Goal: Task Accomplishment & Management: Use online tool/utility

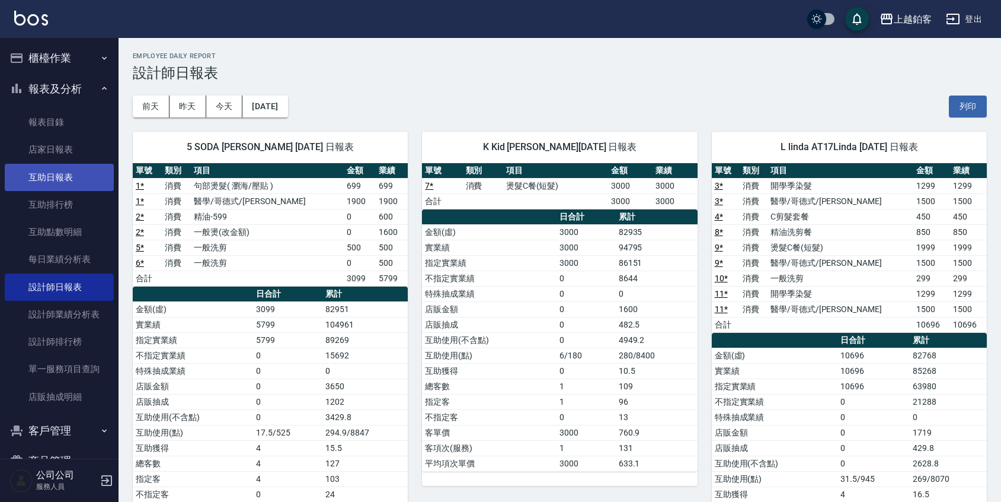
scroll to position [1, 0]
click at [47, 171] on link "互助日報表" at bounding box center [59, 175] width 109 height 27
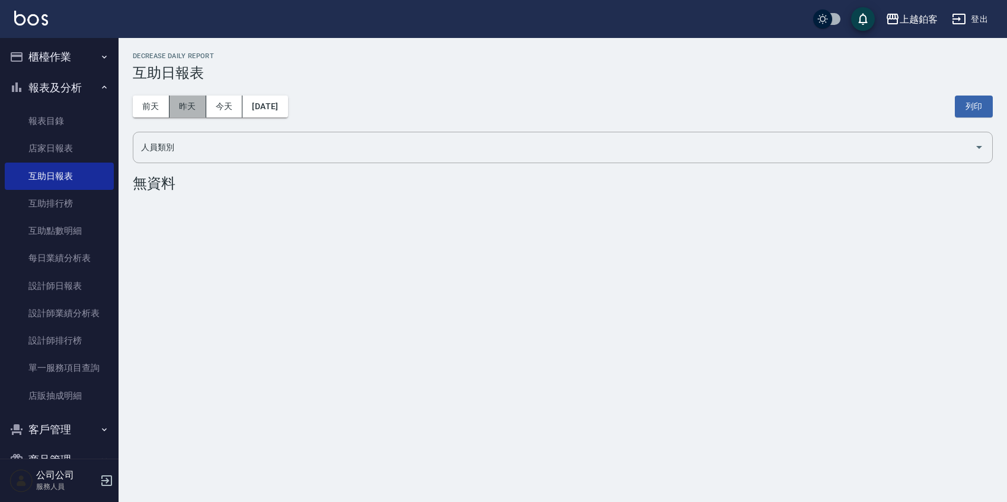
click at [170, 113] on button "昨天" at bounding box center [188, 106] width 37 height 22
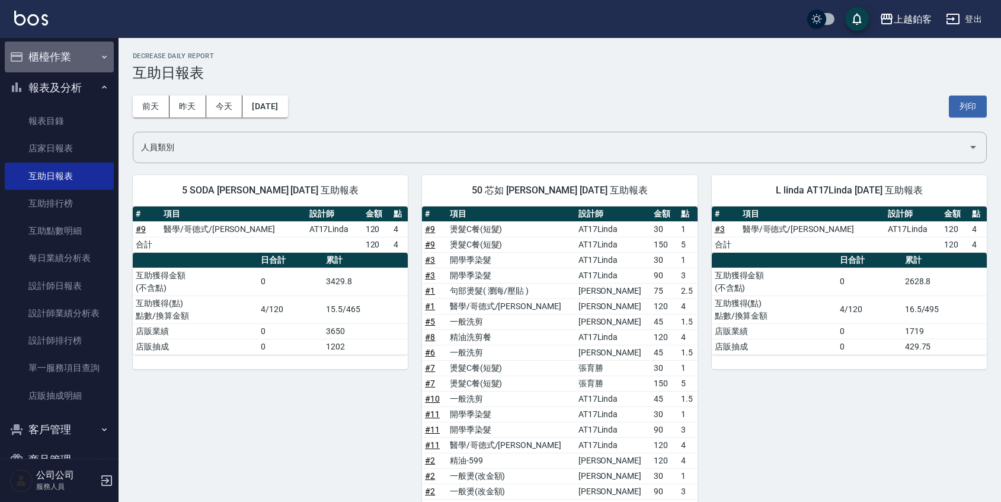
click at [61, 50] on button "櫃檯作業" at bounding box center [59, 56] width 109 height 31
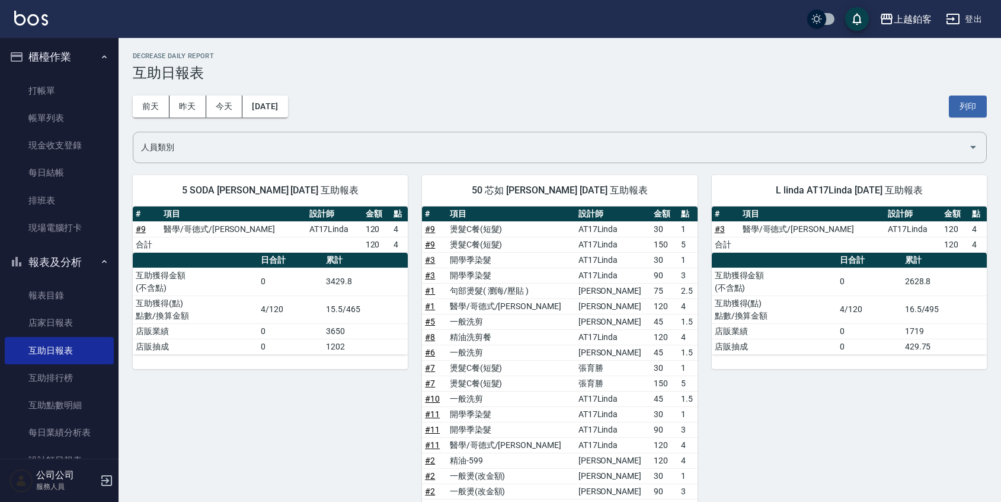
scroll to position [8, 0]
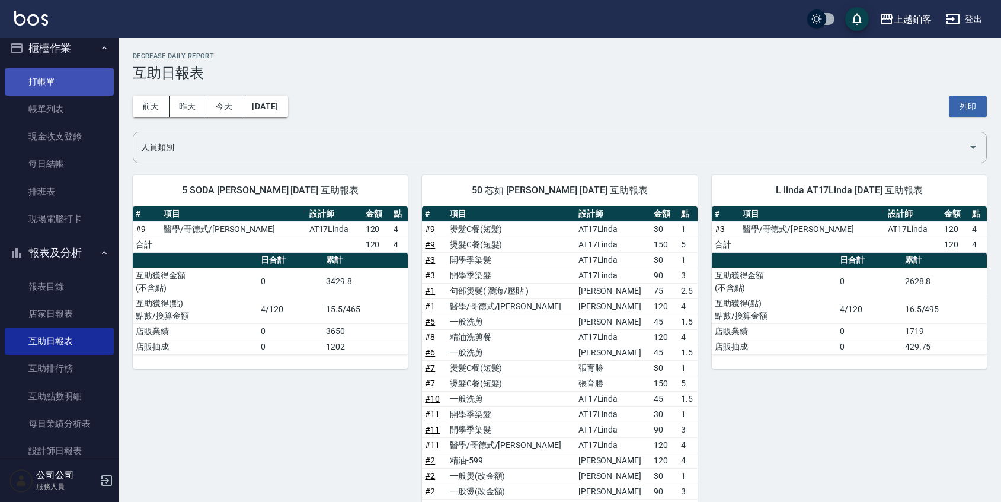
click at [48, 88] on link "打帳單" at bounding box center [59, 81] width 109 height 27
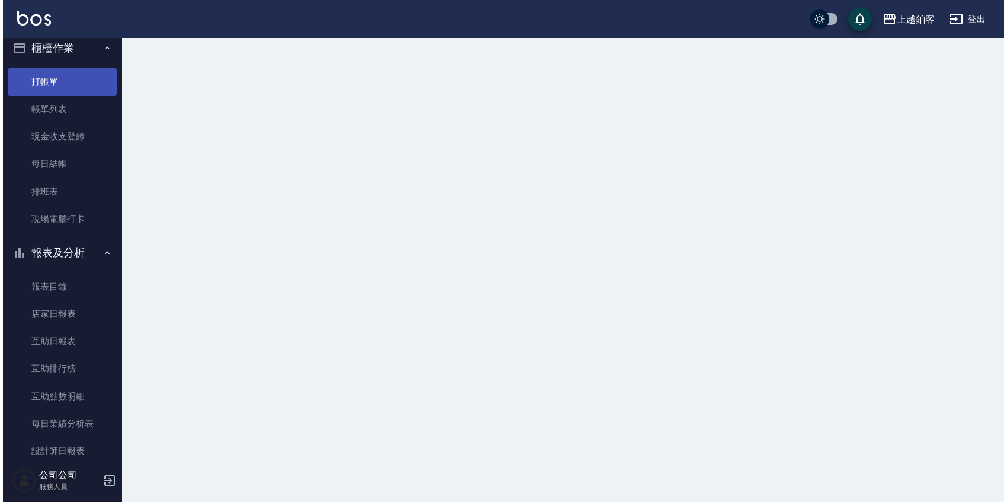
scroll to position [11, 0]
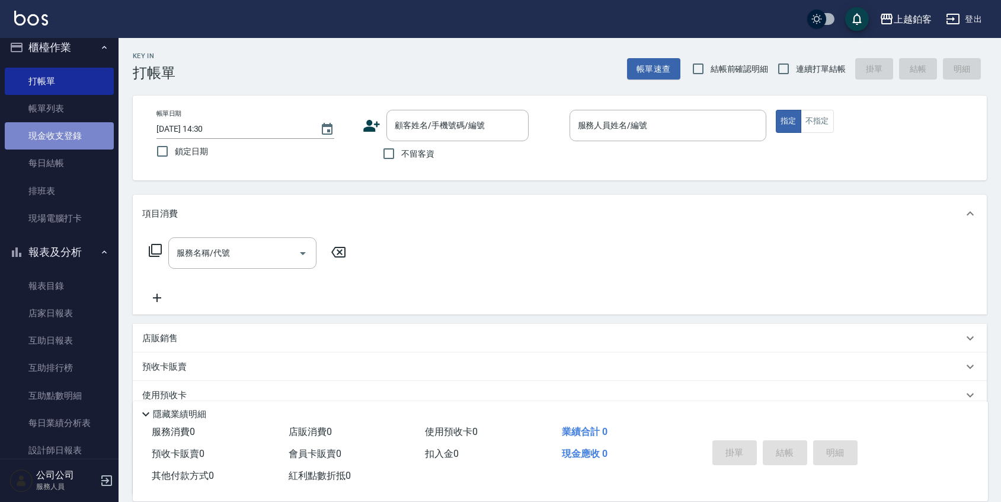
click at [69, 122] on link "現金收支登錄" at bounding box center [59, 135] width 109 height 27
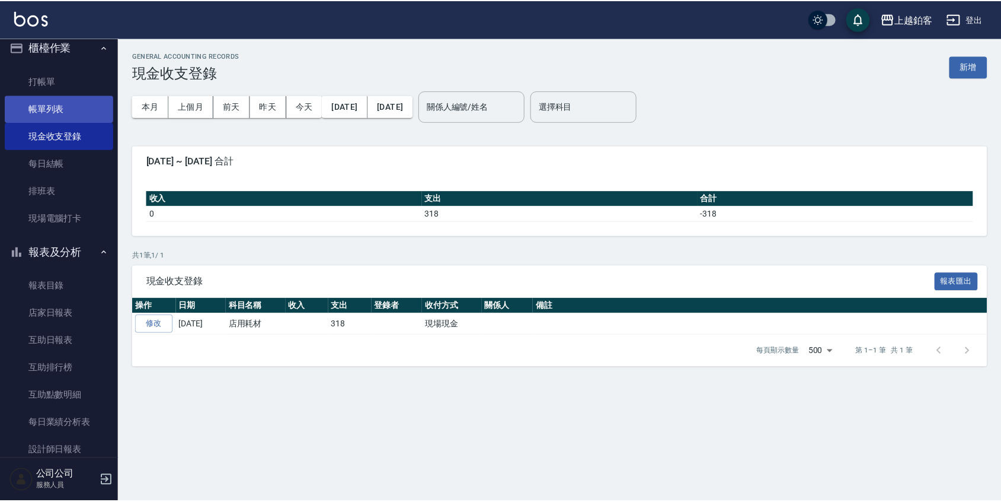
scroll to position [7, 0]
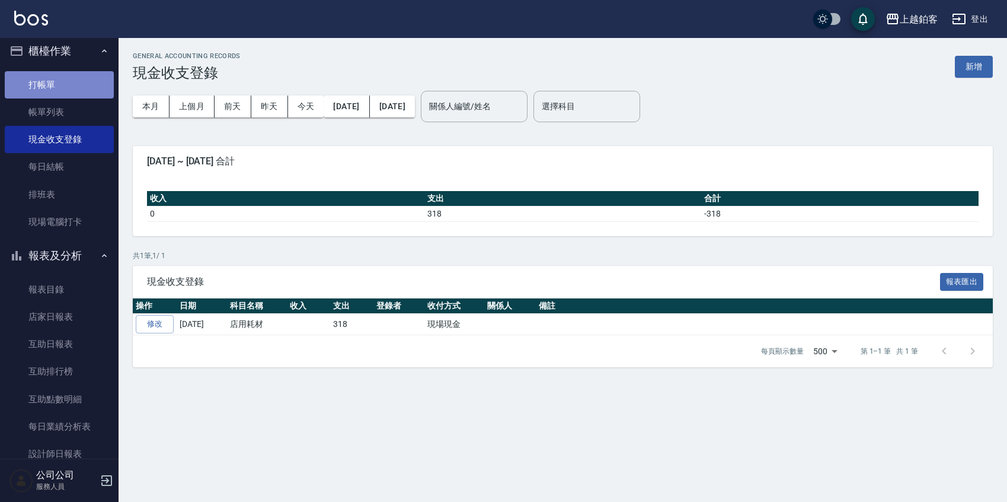
click at [75, 78] on link "打帳單" at bounding box center [59, 84] width 109 height 27
